Goal: Task Accomplishment & Management: Manage account settings

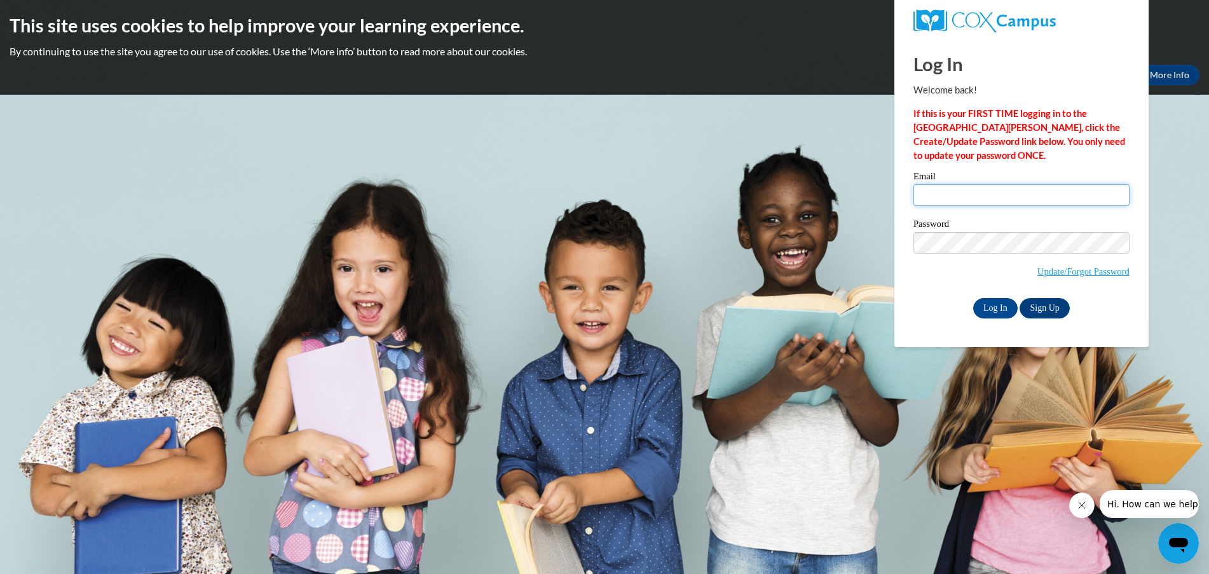
click at [949, 195] on input "Email" at bounding box center [1022, 195] width 216 height 22
type input "[EMAIL_ADDRESS][DOMAIN_NAME]"
click at [994, 312] on input "Log In" at bounding box center [995, 308] width 45 height 20
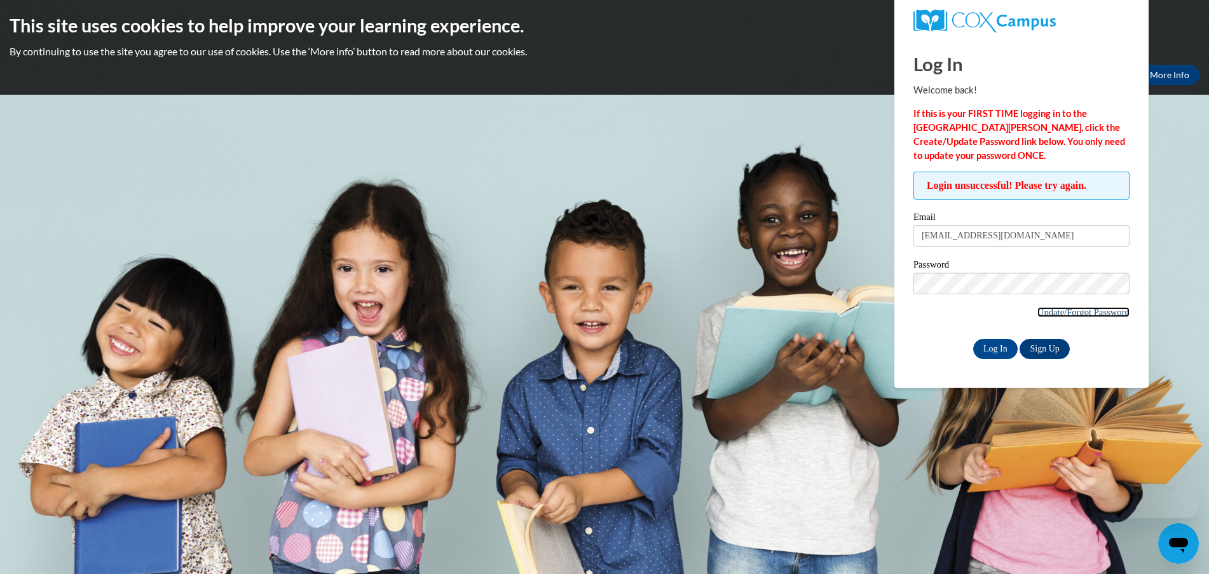
click at [1046, 314] on link "Update/Forgot Password" at bounding box center [1084, 312] width 92 height 10
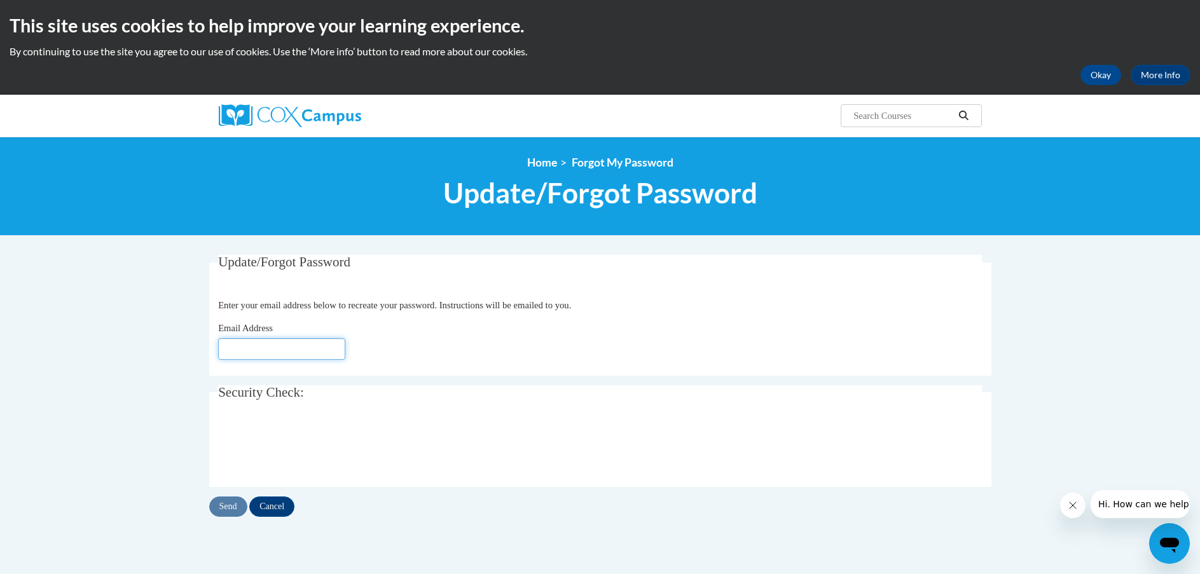
click at [244, 349] on input "Email Address" at bounding box center [281, 349] width 127 height 22
type input "[EMAIL_ADDRESS][DOMAIN_NAME]"
click at [224, 508] on input "Send" at bounding box center [228, 507] width 38 height 20
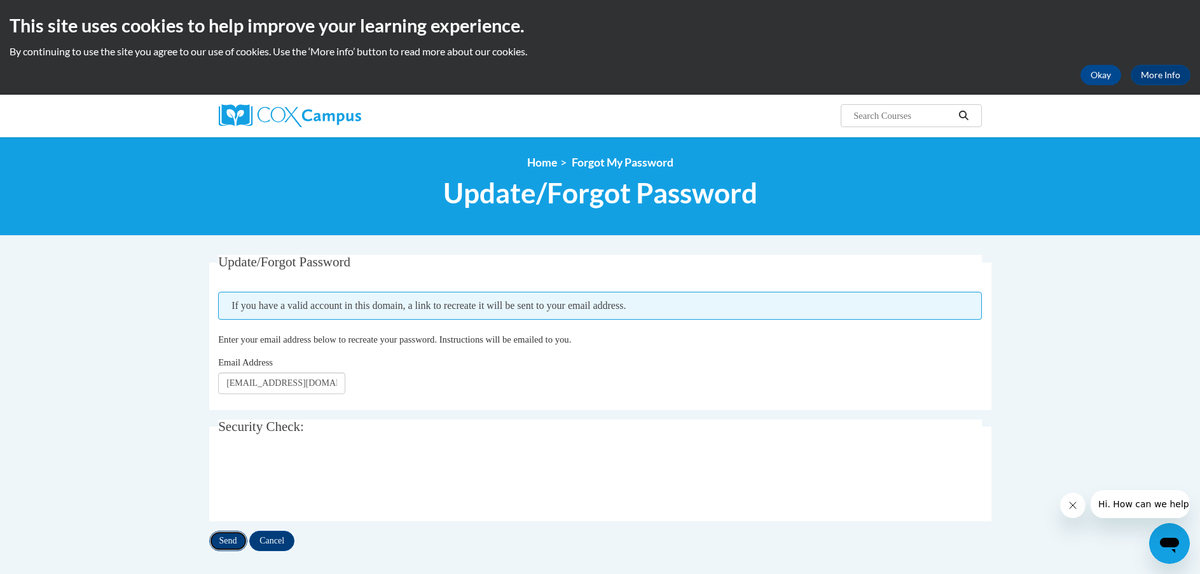
click at [226, 545] on input "Send" at bounding box center [228, 541] width 38 height 20
